Goal: Task Accomplishment & Management: Manage account settings

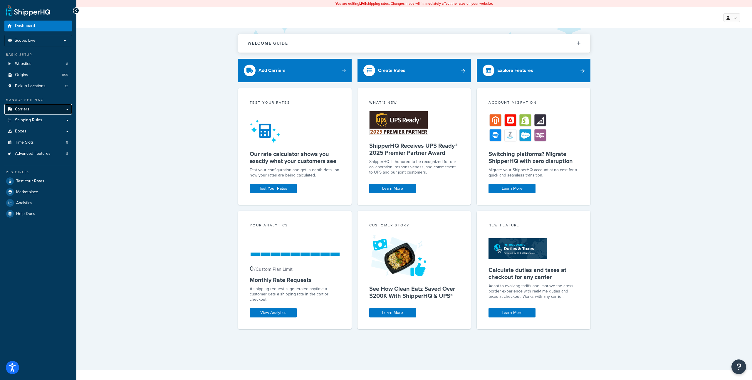
click at [45, 107] on link "Carriers" at bounding box center [38, 109] width 68 height 11
click at [38, 111] on link "Carriers" at bounding box center [38, 109] width 68 height 11
click at [58, 109] on link "Carriers" at bounding box center [38, 109] width 68 height 11
click at [64, 108] on link "Carriers" at bounding box center [38, 109] width 68 height 11
drag, startPoint x: 139, startPoint y: 112, endPoint x: 95, endPoint y: 108, distance: 44.5
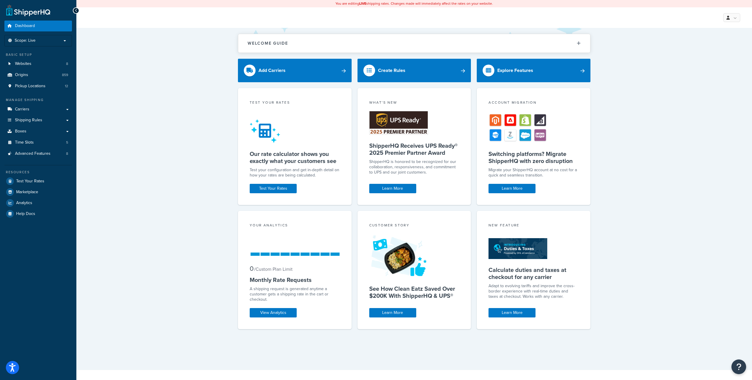
click at [139, 112] on div "Welcome Guide ShipperHQ: An Overview Carrier Setup Shipping Rules Overview Comm…" at bounding box center [413, 199] width 675 height 342
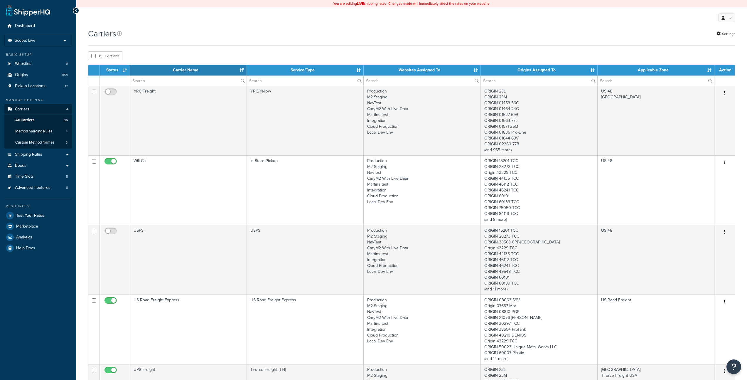
select select "15"
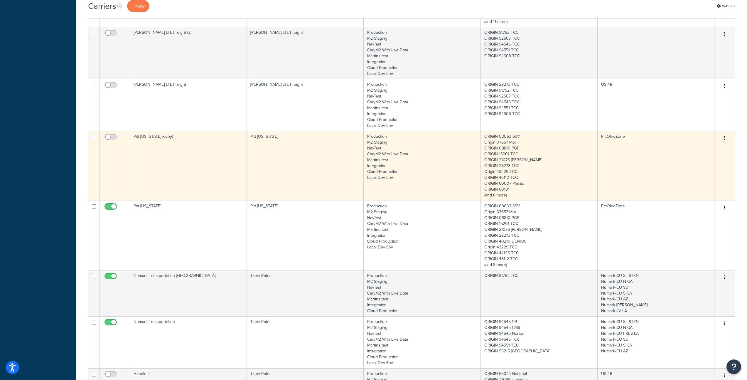
scroll to position [656, 0]
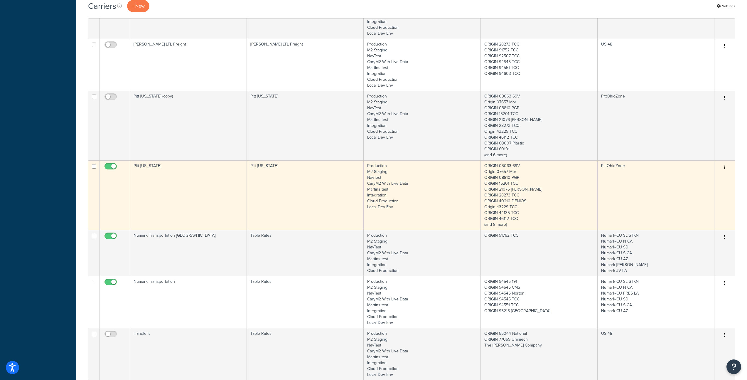
click at [727, 167] on button "button" at bounding box center [725, 167] width 8 height 9
click at [696, 178] on link "Edit" at bounding box center [701, 179] width 46 height 12
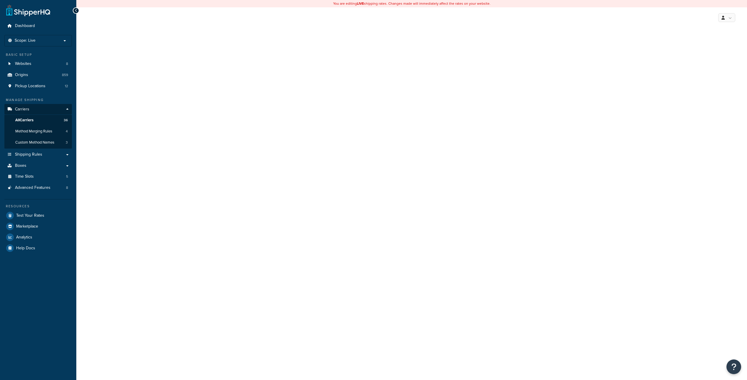
select select "pittOhioFreight"
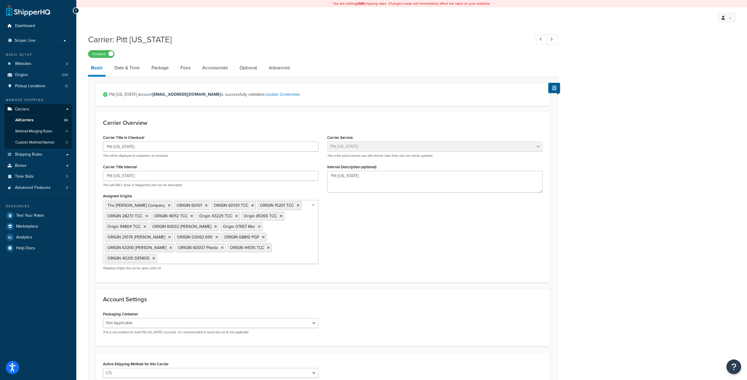
click at [177, 68] on li "Package" at bounding box center [163, 68] width 29 height 14
click at [184, 68] on link "Fees" at bounding box center [186, 68] width 16 height 14
select select "AFTER"
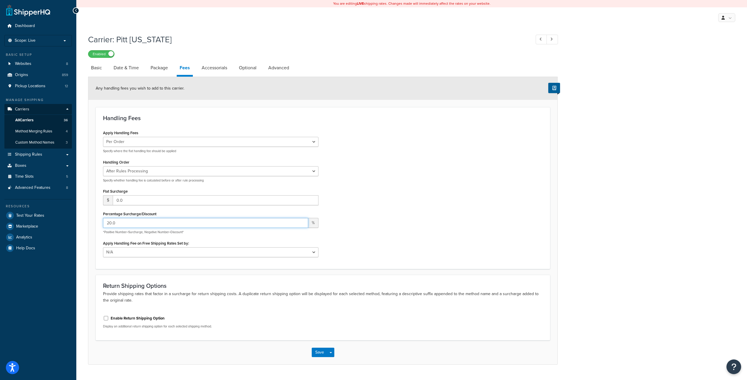
drag, startPoint x: 118, startPoint y: 223, endPoint x: 108, endPoint y: 218, distance: 11.7
click at [103, 222] on input "20.0" at bounding box center [205, 223] width 205 height 10
drag, startPoint x: 151, startPoint y: 38, endPoint x: 96, endPoint y: 34, distance: 55.9
click at [95, 34] on h1 "Carrier: Pitt [US_STATE]" at bounding box center [306, 38] width 437 height 11
